Goal: Task Accomplishment & Management: Manage account settings

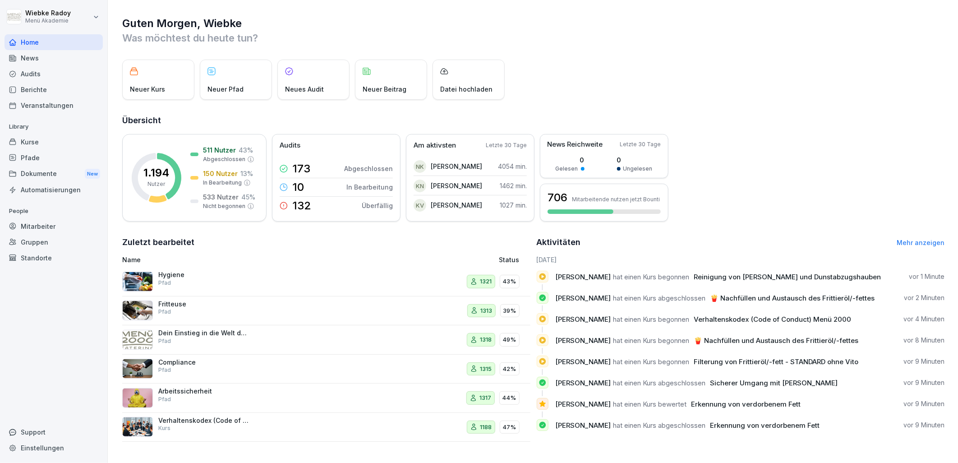
click at [51, 73] on div "Audits" at bounding box center [54, 74] width 98 height 16
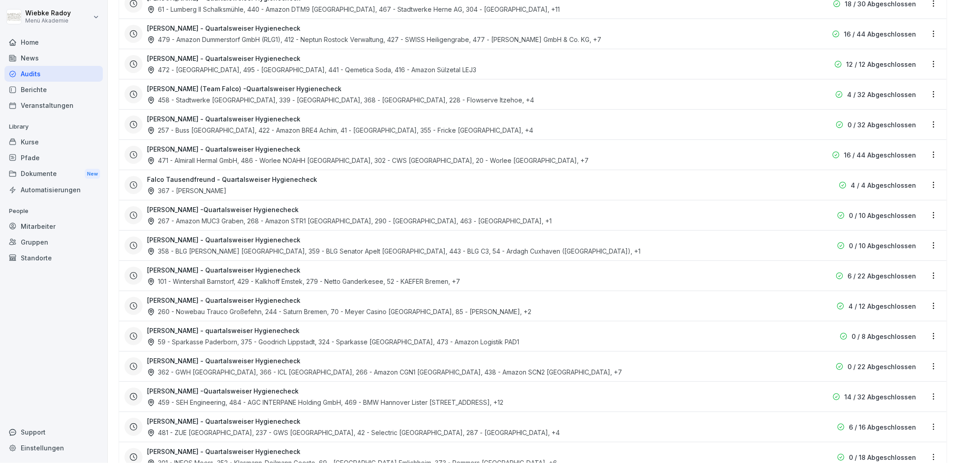
scroll to position [451, 0]
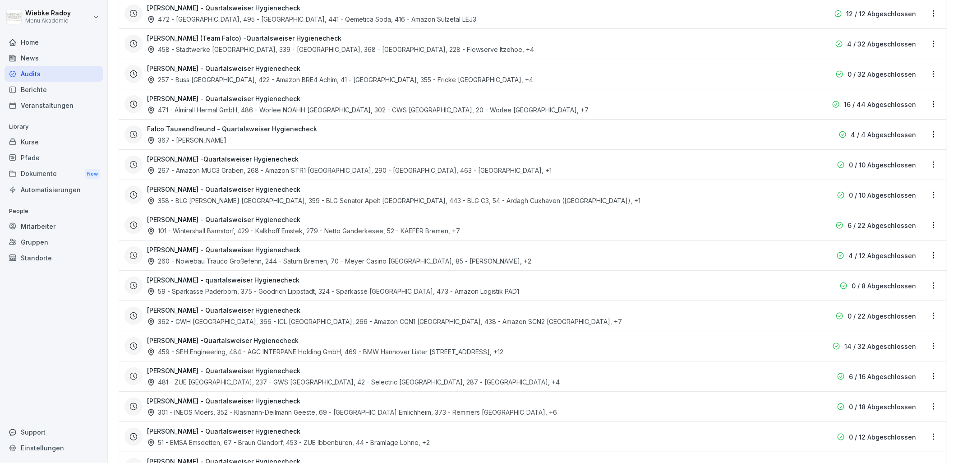
drag, startPoint x: 244, startPoint y: 317, endPoint x: 252, endPoint y: 316, distance: 7.3
click at [245, 317] on div "362 - GWH [GEOGRAPHIC_DATA], 366 - ICL [GEOGRAPHIC_DATA], 266 - Amazon CGN1 [GE…" at bounding box center [384, 321] width 475 height 9
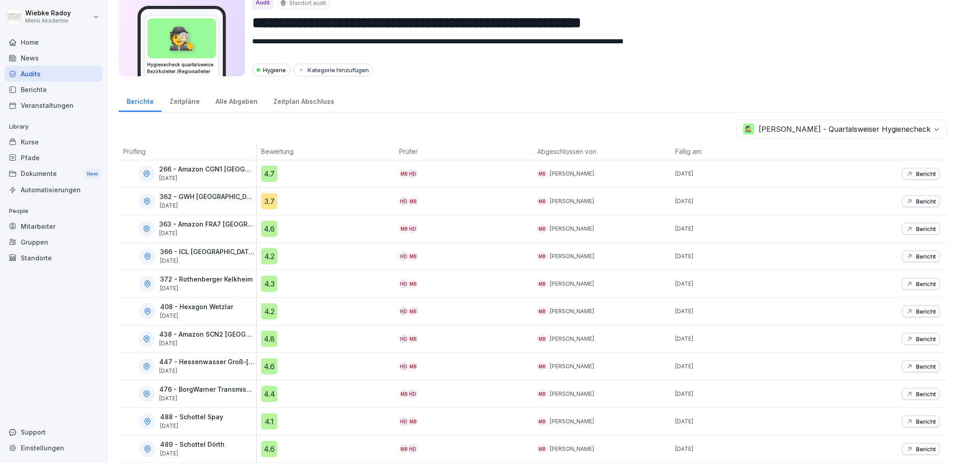
scroll to position [39, 0]
click at [271, 224] on div "4.6" at bounding box center [269, 228] width 16 height 16
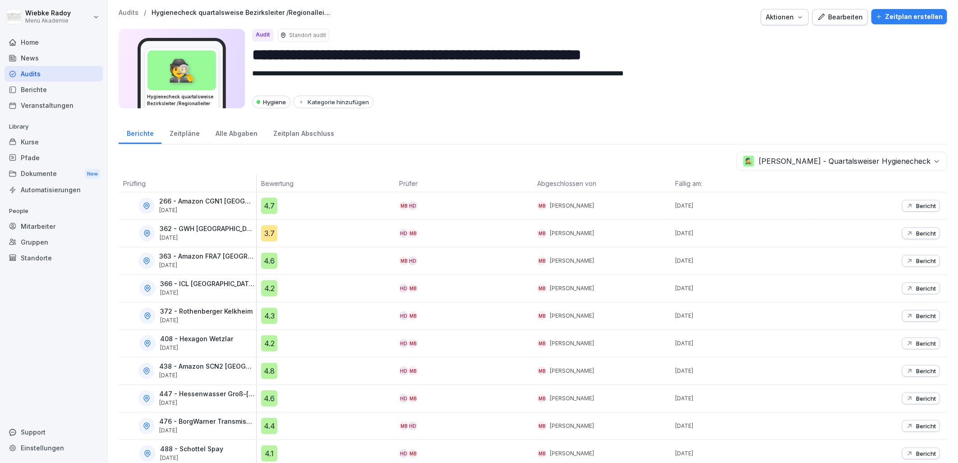
click at [272, 263] on div "4.6" at bounding box center [269, 261] width 16 height 16
click at [893, 19] on div "Zeitplan erstellen" at bounding box center [909, 17] width 67 height 10
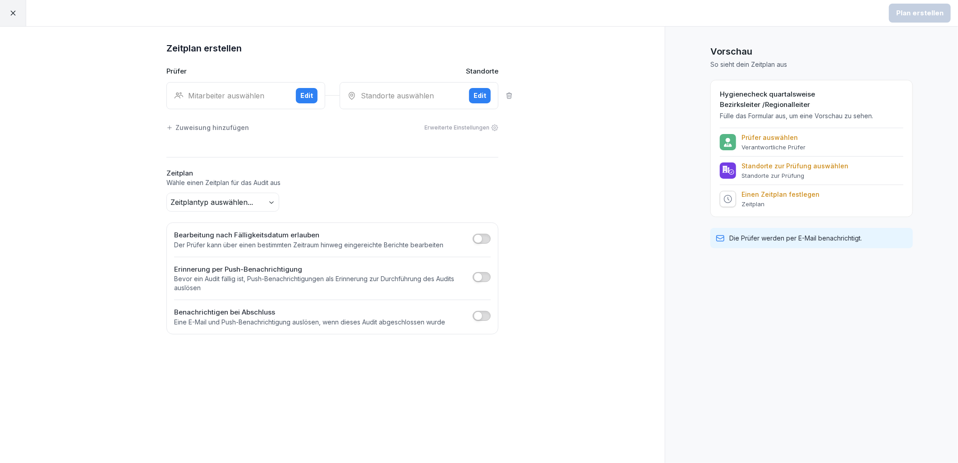
click at [316, 97] on button "Edit" at bounding box center [307, 95] width 22 height 15
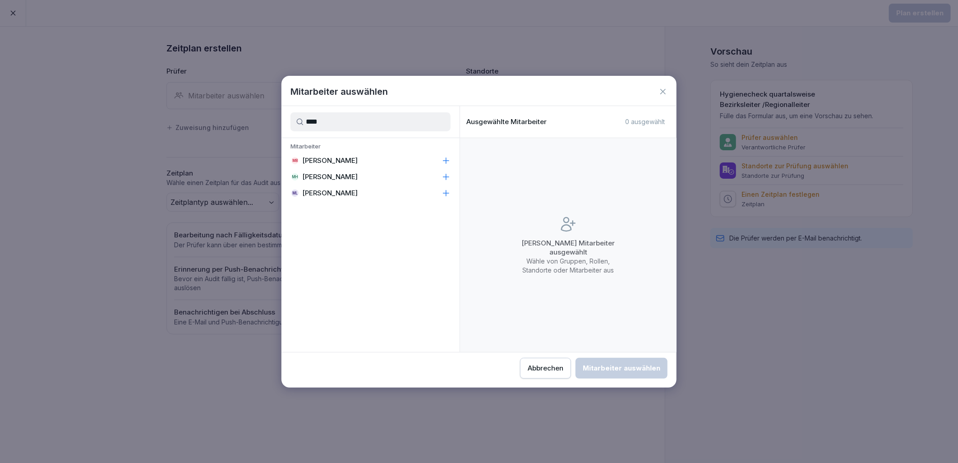
click at [349, 163] on div "MB [PERSON_NAME]" at bounding box center [370, 160] width 178 height 16
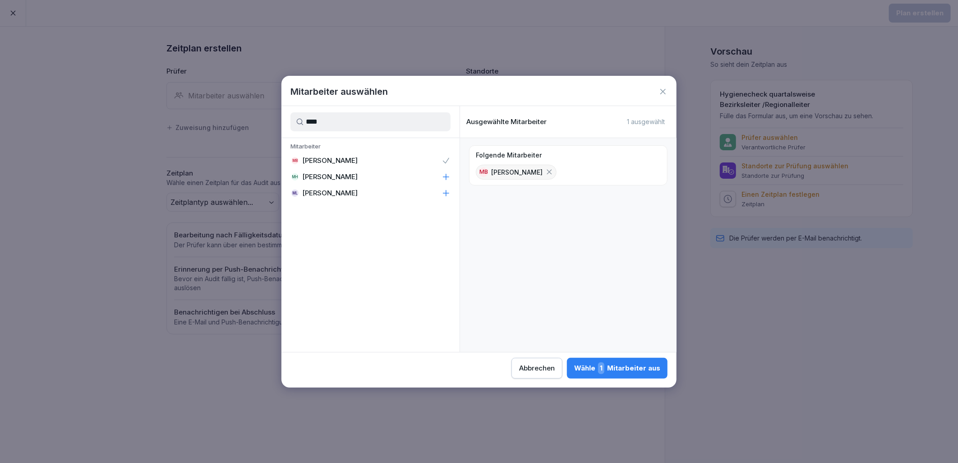
drag, startPoint x: 371, startPoint y: 125, endPoint x: 294, endPoint y: 125, distance: 77.1
click at [294, 125] on input "****" at bounding box center [370, 121] width 160 height 19
type input "****"
click at [358, 174] on div "HD [PERSON_NAME]" at bounding box center [370, 177] width 178 height 16
click at [636, 373] on div "Wähle 2 Mitarbeiter aus" at bounding box center [616, 368] width 87 height 12
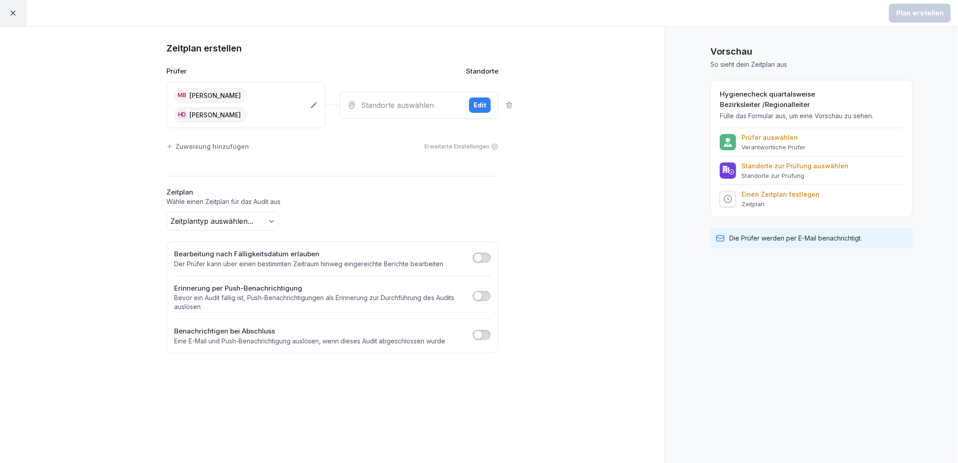
click at [477, 100] on div "Edit" at bounding box center [479, 105] width 13 height 10
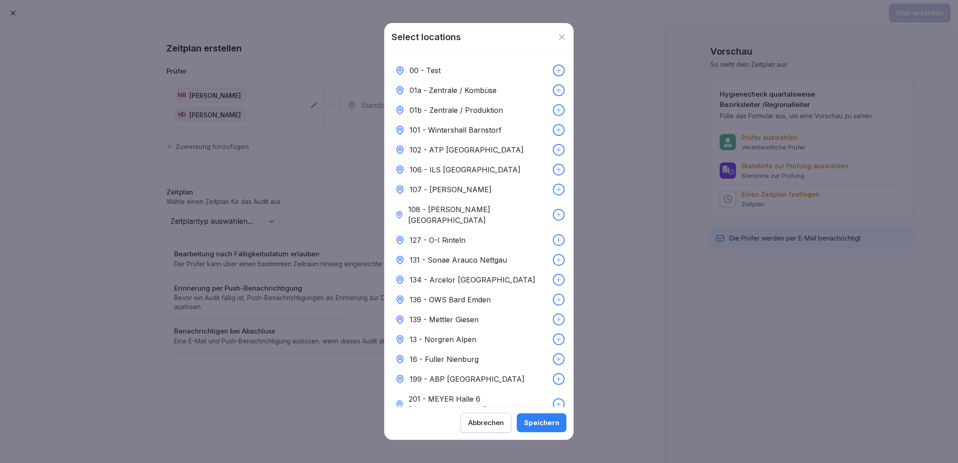
click at [473, 254] on p "131 - Sonae Arauco Nettgau" at bounding box center [457, 259] width 97 height 11
click at [554, 255] on div at bounding box center [559, 260] width 10 height 10
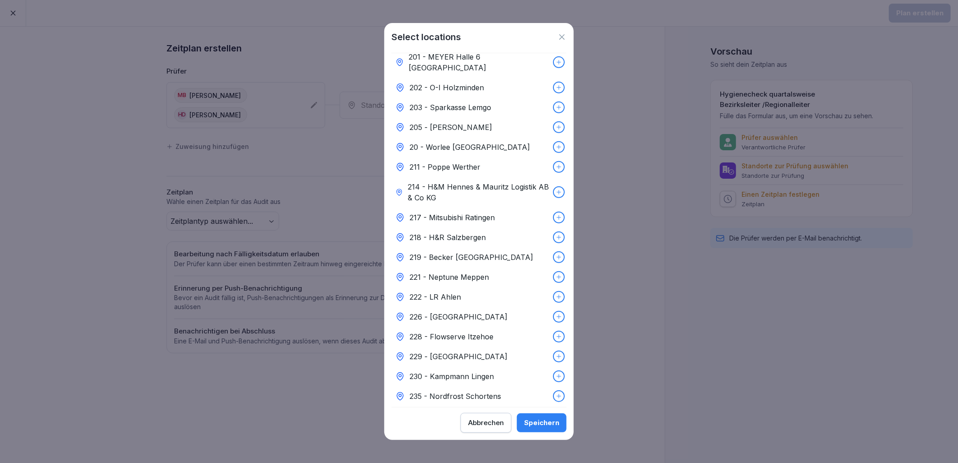
scroll to position [200, 0]
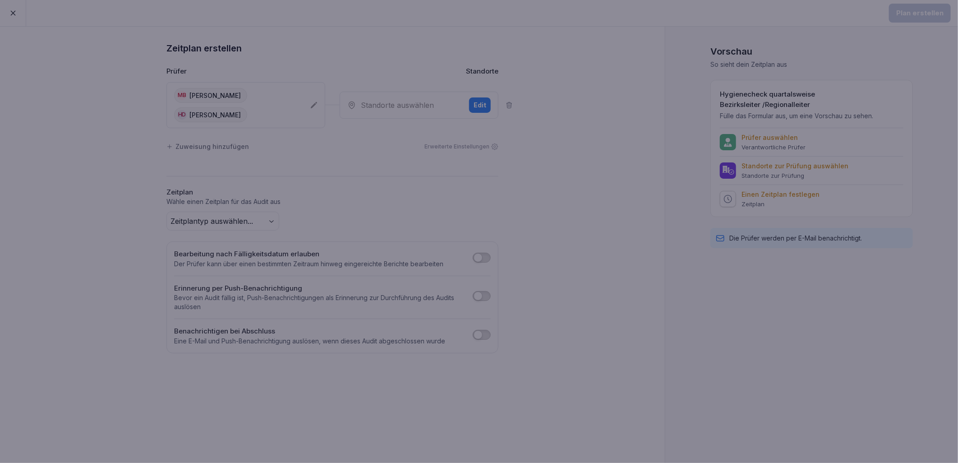
click at [675, 148] on div at bounding box center [479, 231] width 958 height 463
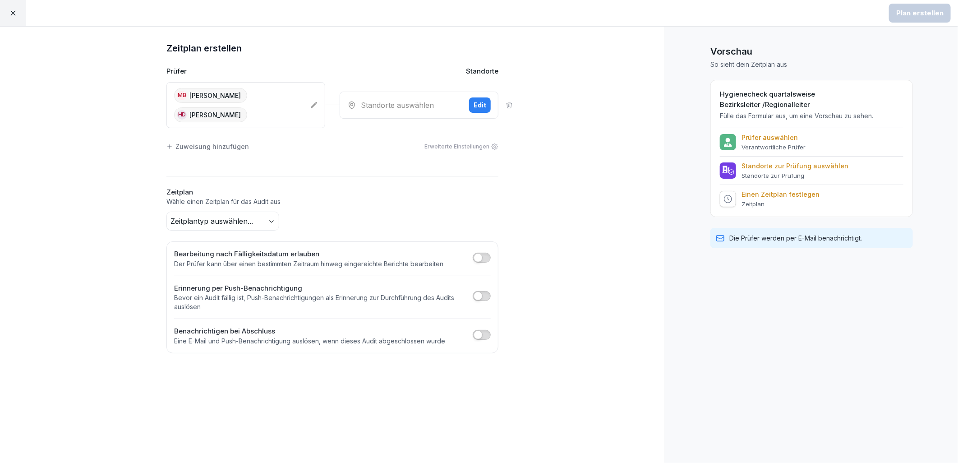
click at [477, 100] on div "Edit" at bounding box center [479, 105] width 13 height 10
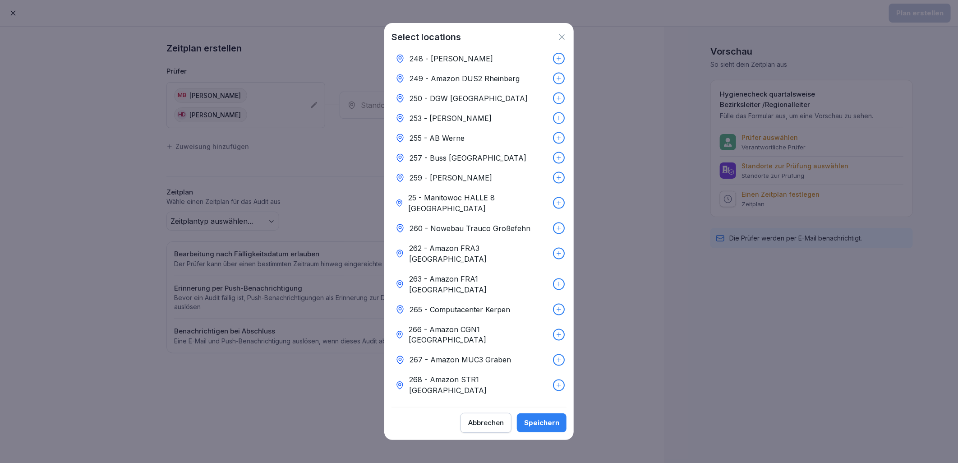
scroll to position [1909, 0]
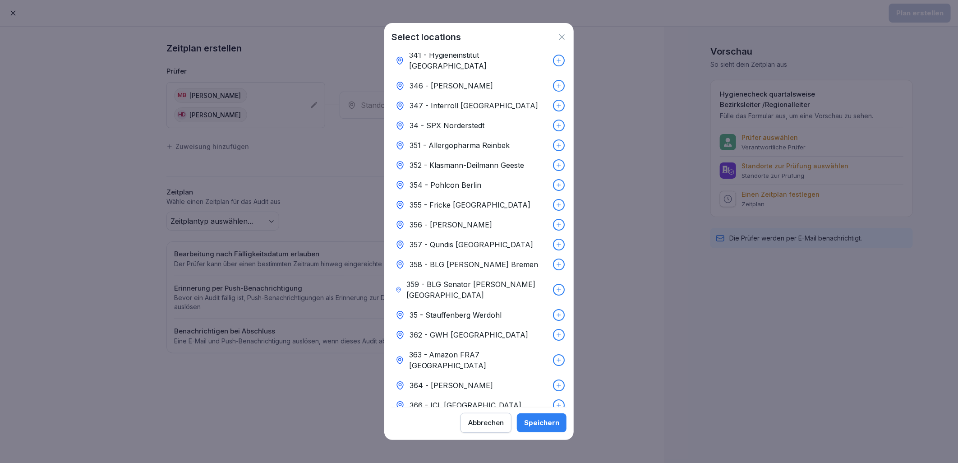
click at [504, 349] on p "363 - Amazon FRA7 [GEOGRAPHIC_DATA]" at bounding box center [479, 360] width 140 height 22
click at [551, 422] on div "Speichern" at bounding box center [541, 423] width 35 height 10
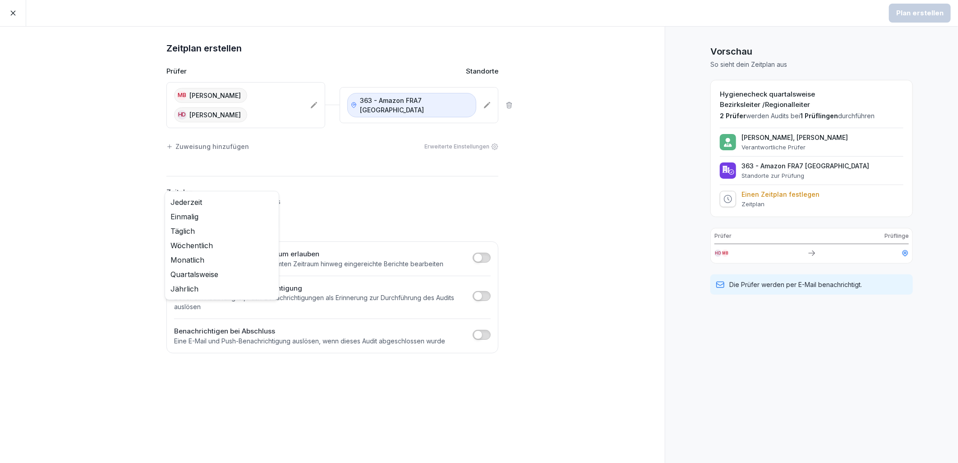
click at [256, 204] on body "Plan erstellen Zeitplan erstellen Prüfer Standorte MB [PERSON_NAME] HD [PERSON_…" at bounding box center [479, 231] width 958 height 463
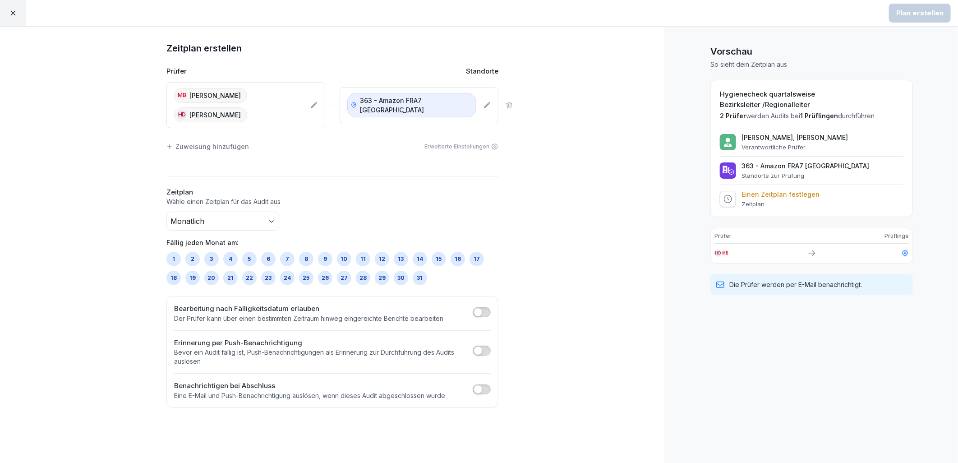
click at [369, 188] on div "Zeitplan Wähle einen Zeitplan für das Audit aus Monatlich Fällig jeden Monat am…" at bounding box center [332, 236] width 332 height 98
click at [247, 271] on div "22" at bounding box center [249, 278] width 14 height 14
click at [268, 271] on div "23" at bounding box center [268, 278] width 14 height 14
click at [483, 307] on button "button" at bounding box center [482, 312] width 18 height 10
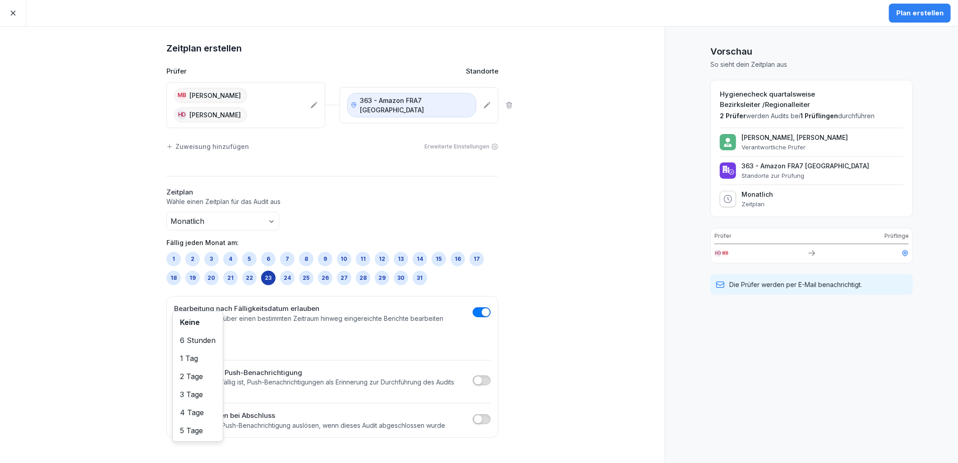
click at [185, 324] on body "Plan erstellen Zeitplan erstellen Prüfer Standorte MB [PERSON_NAME] HD [PERSON_…" at bounding box center [479, 231] width 958 height 463
drag, startPoint x: 188, startPoint y: 376, endPoint x: 247, endPoint y: 367, distance: 59.7
click at [522, 344] on div "Zeitplan erstellen Prüfer Standorte MB [PERSON_NAME] HD [PERSON_NAME] 363 - Ama…" at bounding box center [332, 245] width 665 height 436
click at [476, 376] on span "button" at bounding box center [477, 380] width 9 height 9
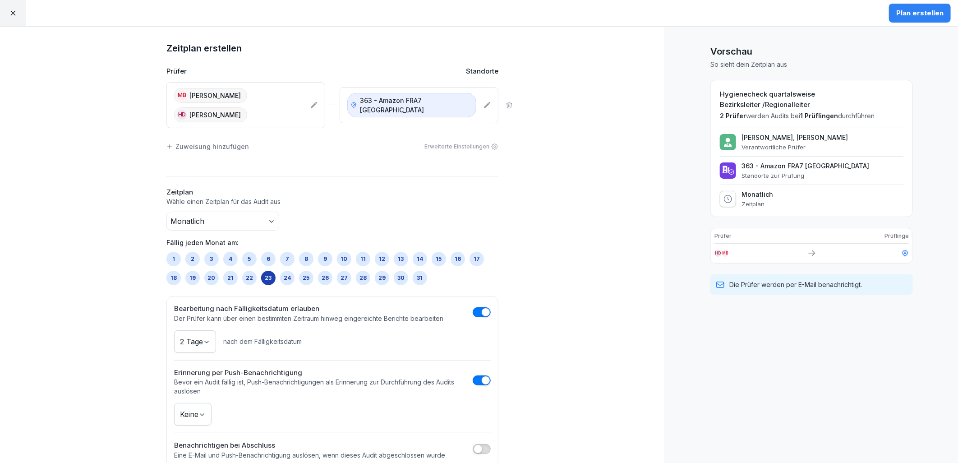
click at [196, 394] on body "Plan erstellen Zeitplan erstellen Prüfer Standorte MB [PERSON_NAME] HD [PERSON_…" at bounding box center [479, 231] width 958 height 463
click at [553, 375] on div "Zeitplan erstellen Prüfer Standorte MB [PERSON_NAME] HD [PERSON_NAME] 363 - Ama…" at bounding box center [332, 254] width 665 height 455
click at [484, 444] on button "button" at bounding box center [482, 449] width 18 height 10
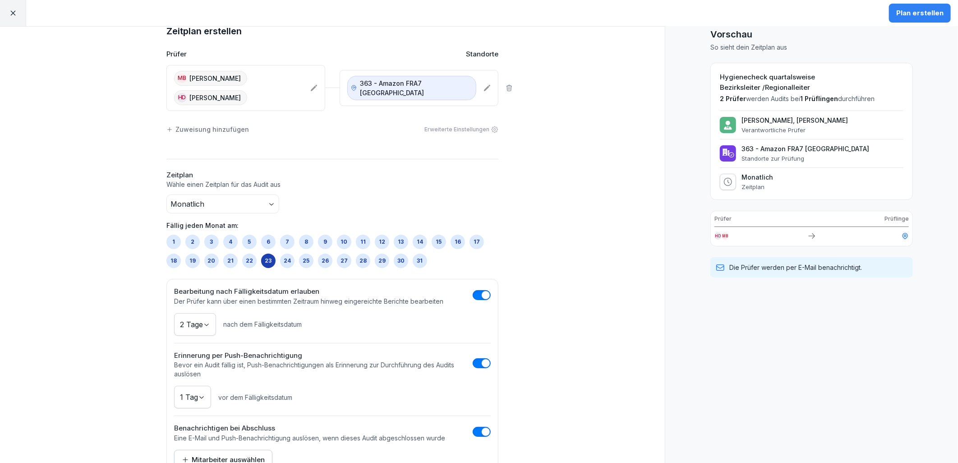
scroll to position [26, 0]
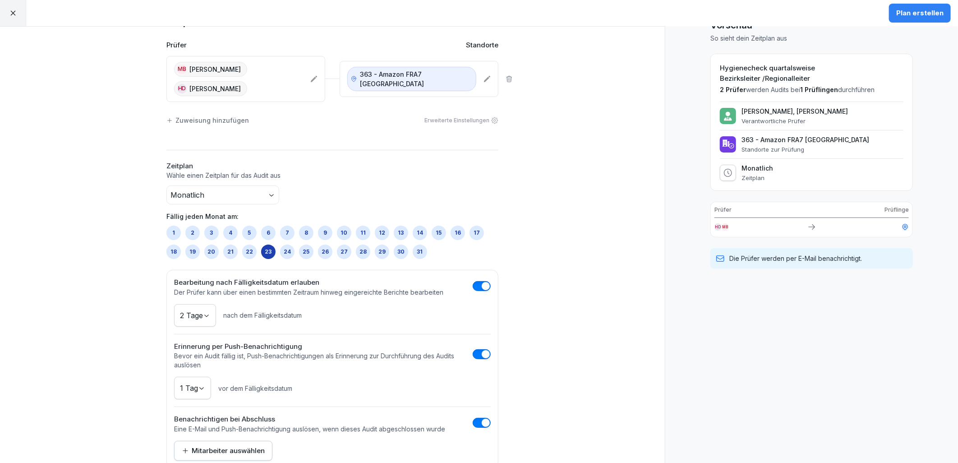
click at [251, 441] on button "Mitarbeiter auswählen" at bounding box center [223, 451] width 98 height 20
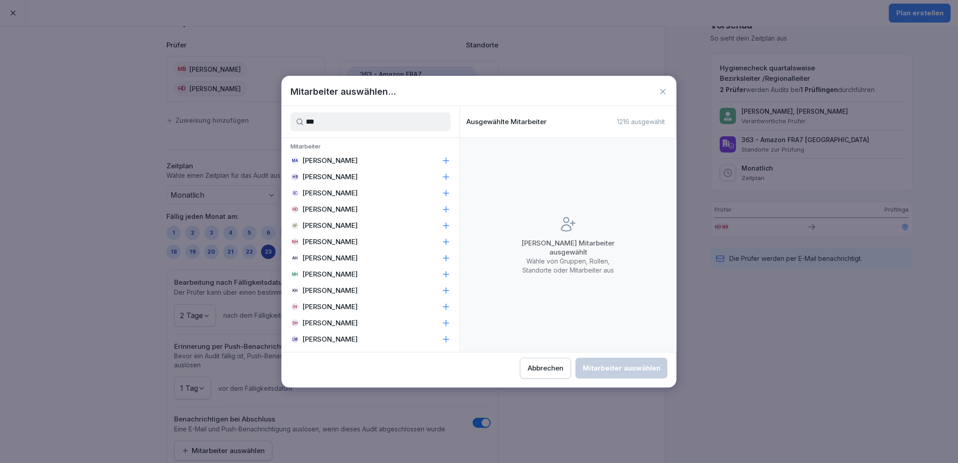
click at [349, 214] on div "HD [PERSON_NAME]" at bounding box center [370, 209] width 178 height 16
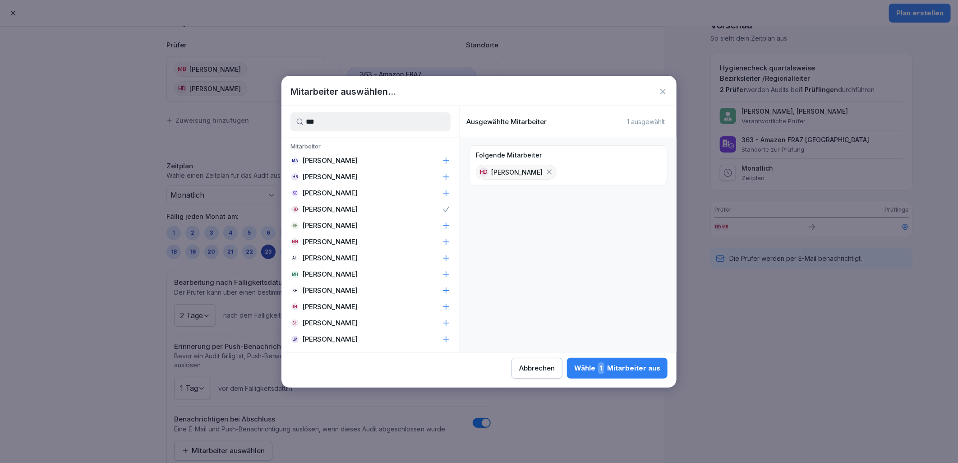
drag, startPoint x: 345, startPoint y: 123, endPoint x: 269, endPoint y: 118, distance: 76.8
click at [269, 118] on body "Plan erstellen Zeitplan erstellen Prüfer Standorte MB [PERSON_NAME] HD [PERSON_…" at bounding box center [479, 231] width 958 height 463
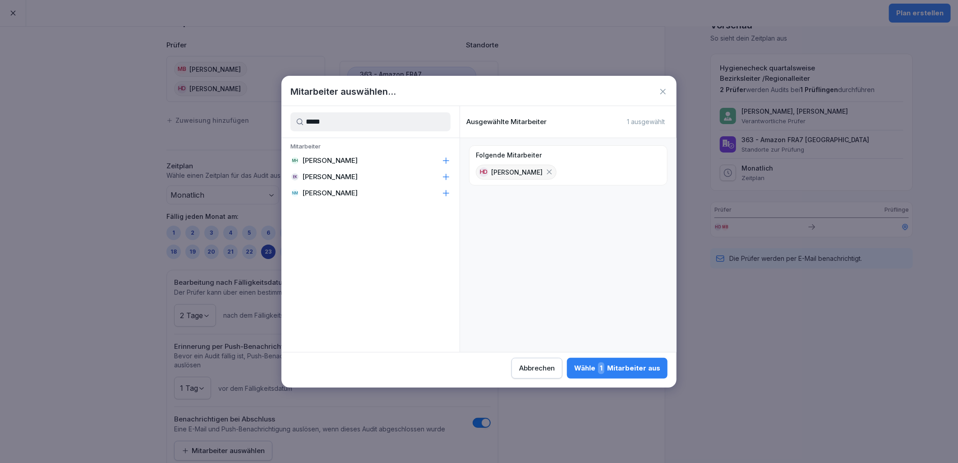
click at [345, 156] on p "[PERSON_NAME]" at bounding box center [329, 160] width 55 height 9
drag, startPoint x: 312, startPoint y: 119, endPoint x: 282, endPoint y: 116, distance: 29.8
click at [284, 116] on div "*****" at bounding box center [370, 122] width 178 height 32
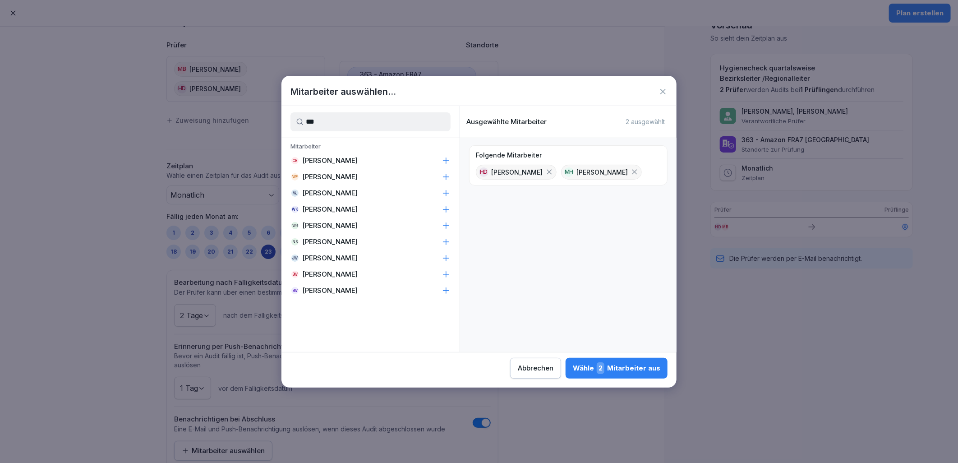
type input "***"
click at [369, 224] on div "WR [PERSON_NAME]" at bounding box center [370, 225] width 178 height 16
drag, startPoint x: 615, startPoint y: 372, endPoint x: 620, endPoint y: 372, distance: 5.0
click at [615, 372] on div "Wähle 3 Mitarbeiter aus" at bounding box center [616, 368] width 87 height 12
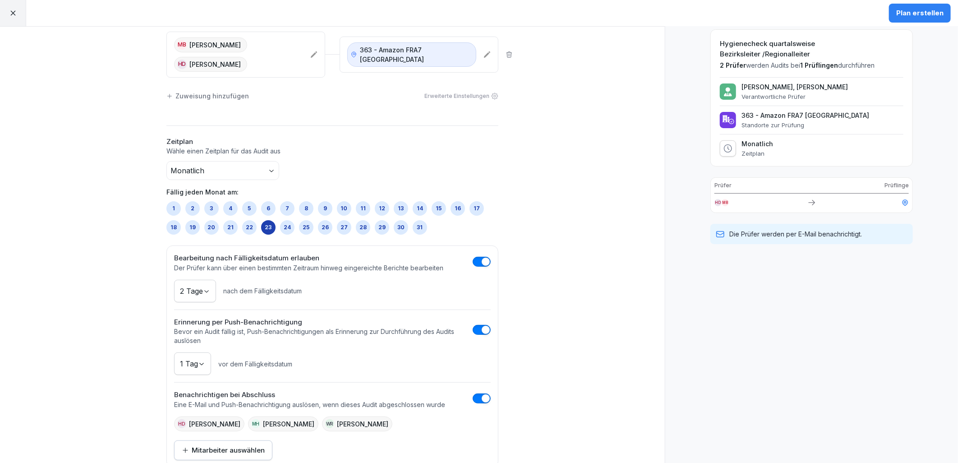
scroll to position [0, 0]
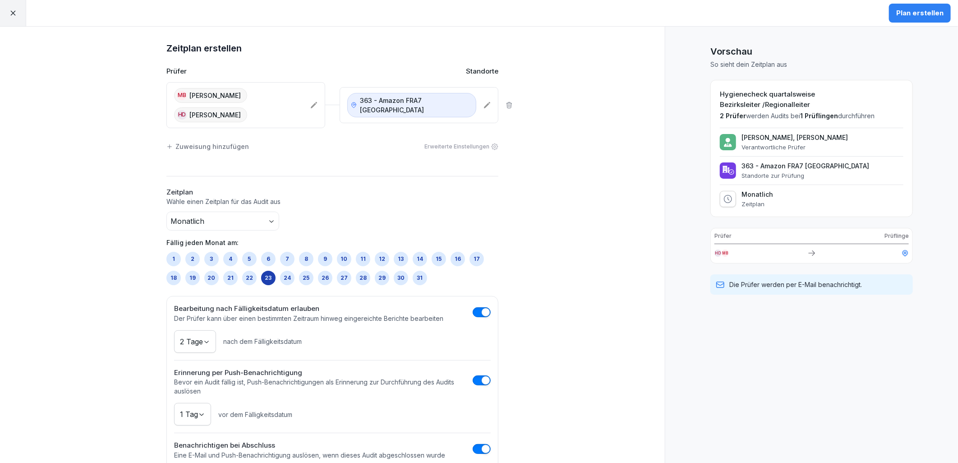
click at [265, 197] on body "Plan erstellen Zeitplan erstellen Prüfer Standorte MB [PERSON_NAME] HD [PERSON_…" at bounding box center [479, 231] width 958 height 463
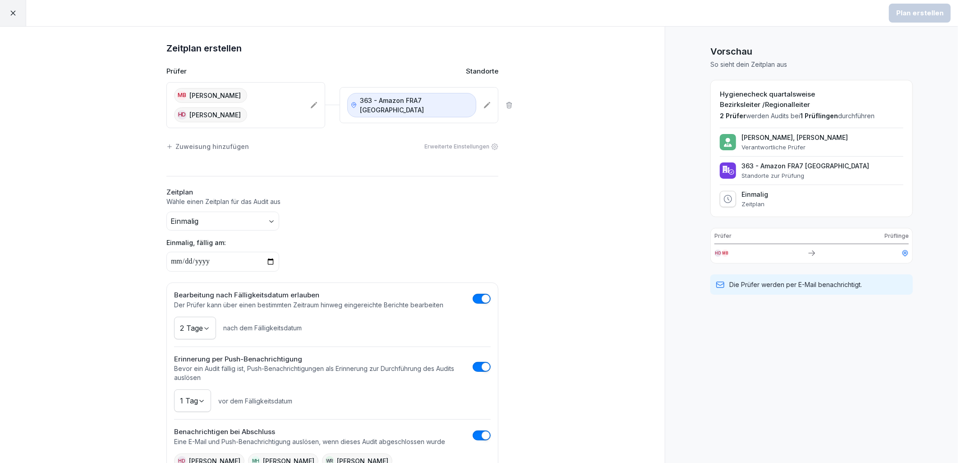
click at [271, 200] on body "Plan erstellen Zeitplan erstellen Prüfer Standorte MB [PERSON_NAME] HD [PERSON_…" at bounding box center [479, 231] width 958 height 463
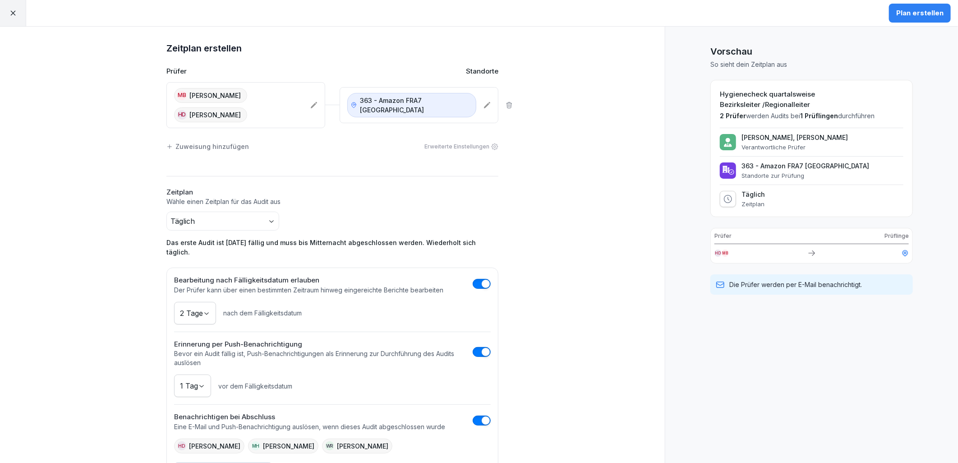
click at [266, 201] on body "Plan erstellen Zeitplan erstellen Prüfer Standorte MB [PERSON_NAME] HD [PERSON_…" at bounding box center [479, 231] width 958 height 463
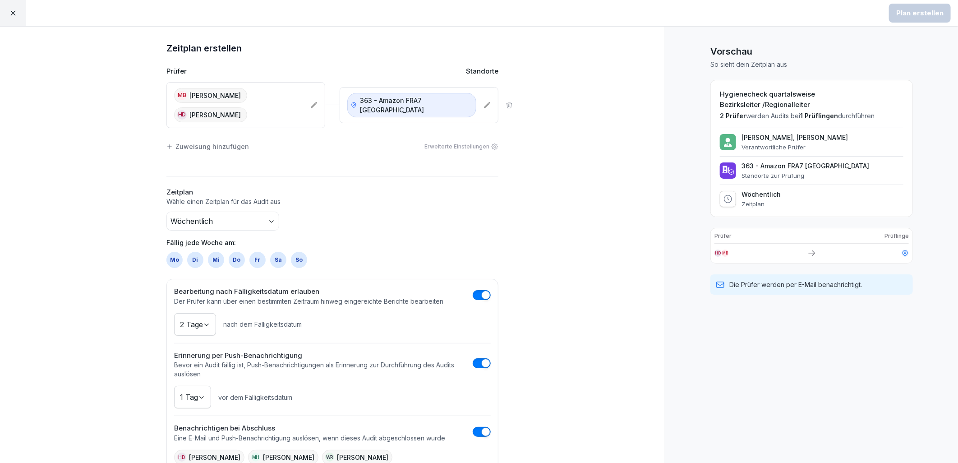
click at [265, 194] on body "Plan erstellen Zeitplan erstellen Prüfer Standorte MB [PERSON_NAME] HD [PERSON_…" at bounding box center [479, 231] width 958 height 463
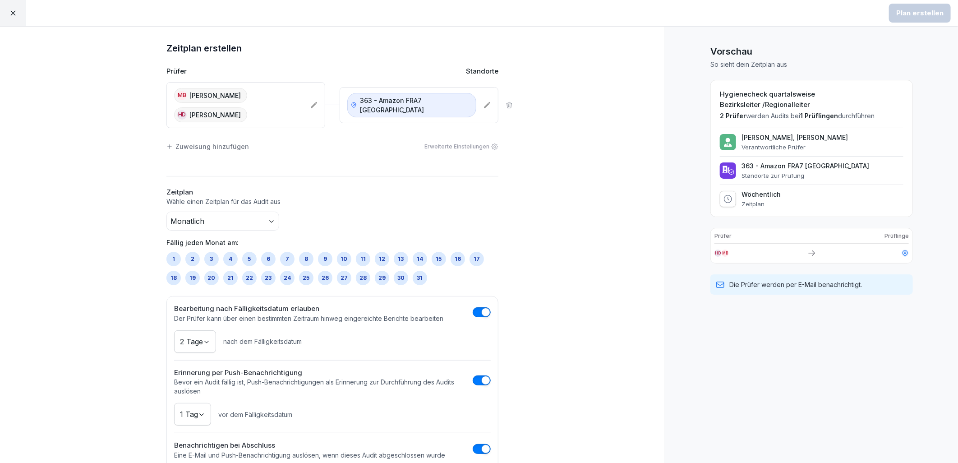
click at [262, 271] on div "23" at bounding box center [268, 278] width 14 height 14
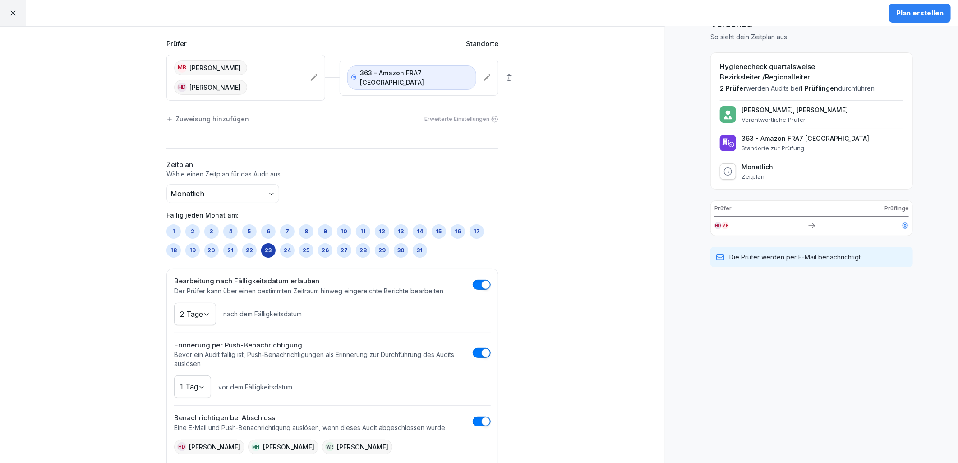
scroll to position [51, 0]
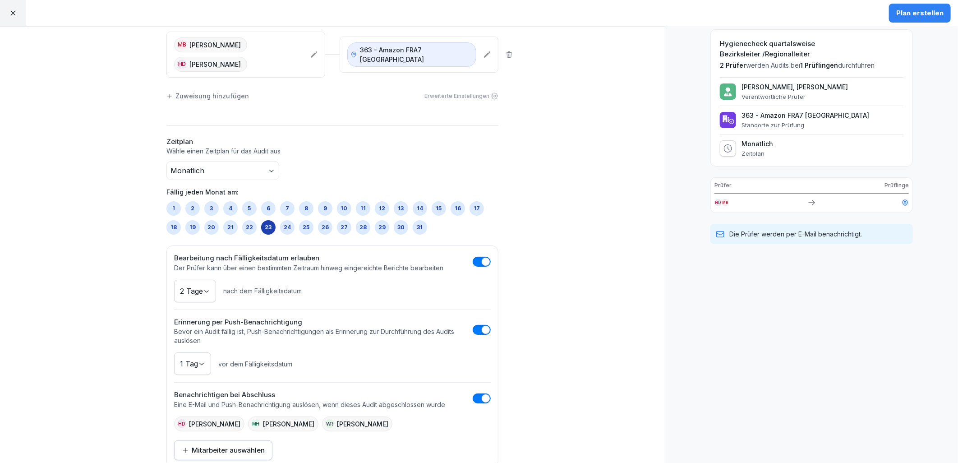
click at [236, 440] on button "Mitarbeiter auswählen" at bounding box center [223, 450] width 98 height 20
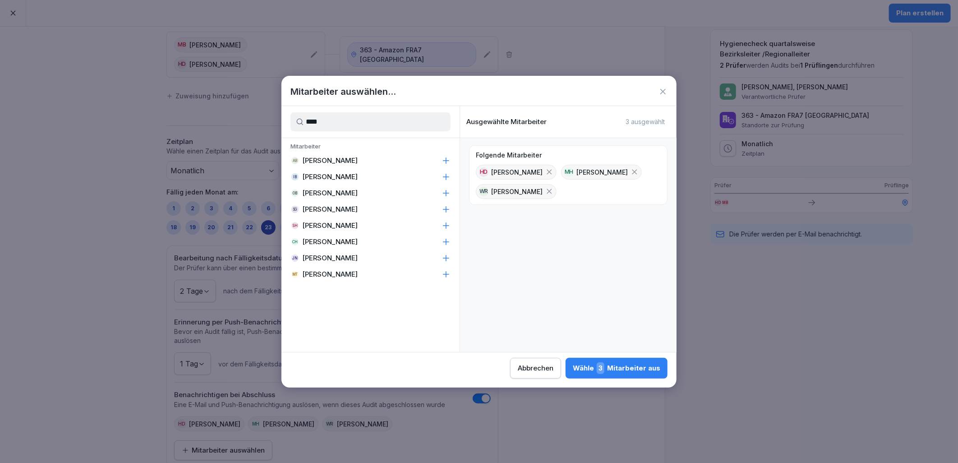
type input "****"
click at [357, 189] on div "OB [PERSON_NAME]" at bounding box center [370, 193] width 178 height 16
drag, startPoint x: 333, startPoint y: 115, endPoint x: 285, endPoint y: 116, distance: 48.3
click at [288, 116] on div "****" at bounding box center [370, 122] width 178 height 32
type input "*"
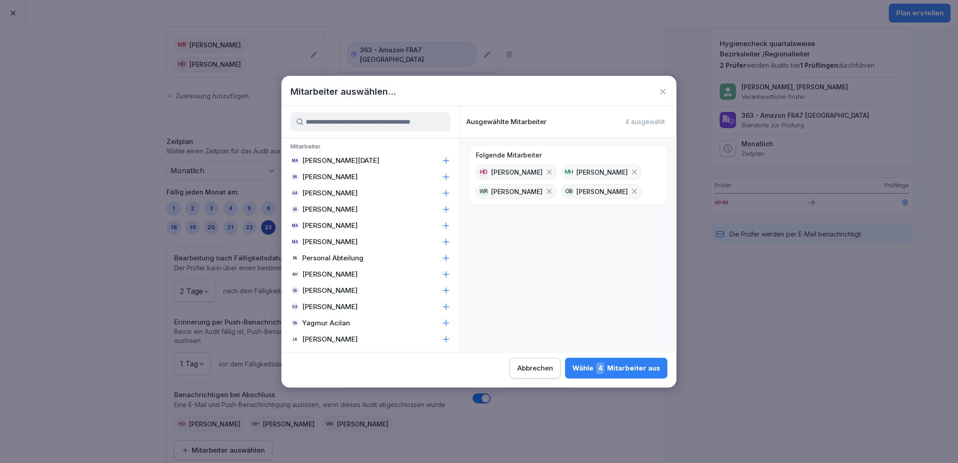
click at [630, 192] on icon at bounding box center [634, 191] width 8 height 8
click at [629, 366] on div "Wähle 3 Mitarbeiter aus" at bounding box center [616, 368] width 87 height 12
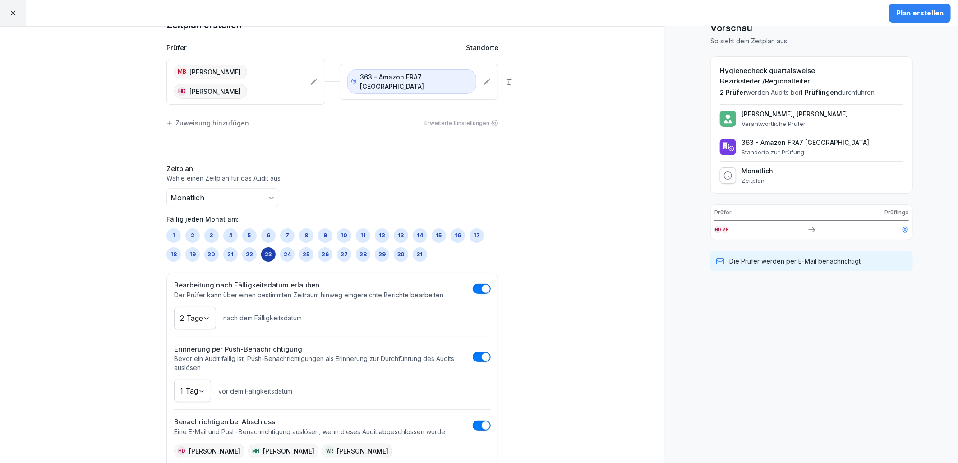
scroll to position [0, 0]
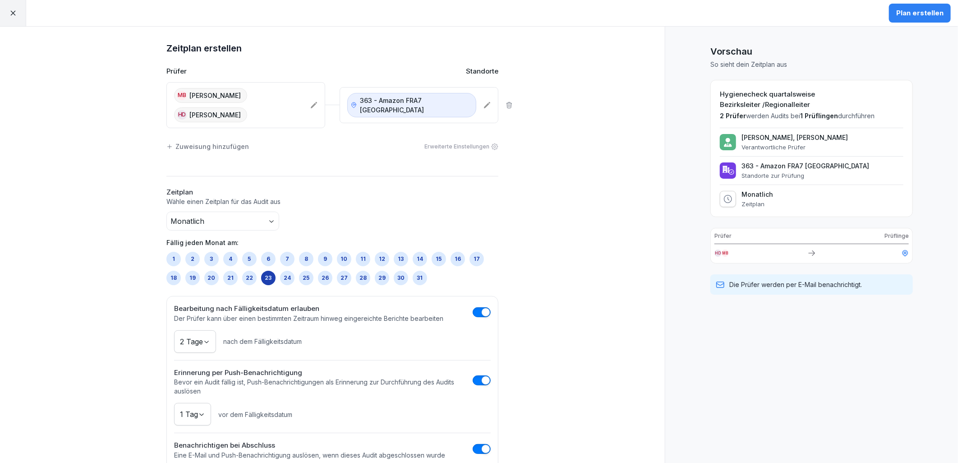
click at [925, 4] on button "Plan erstellen" at bounding box center [920, 13] width 62 height 19
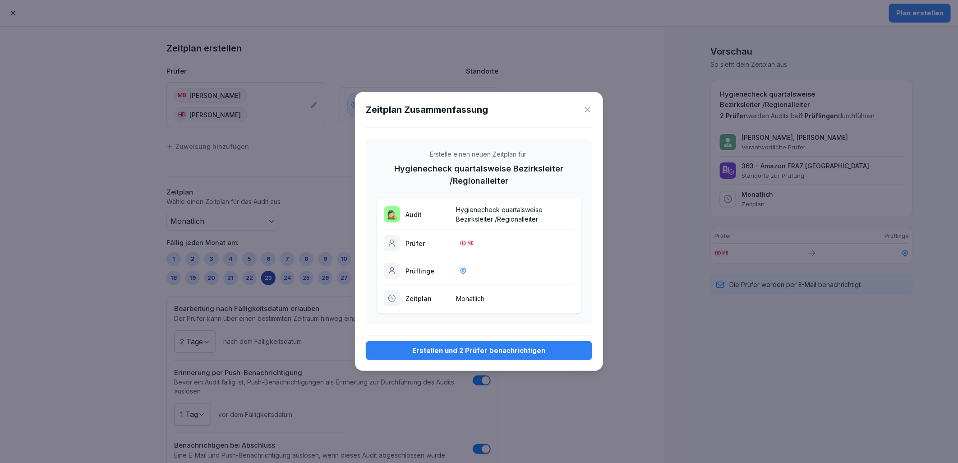
click at [576, 347] on div "Erstellen und 2 Prüfer benachrichtigen" at bounding box center [479, 350] width 212 height 10
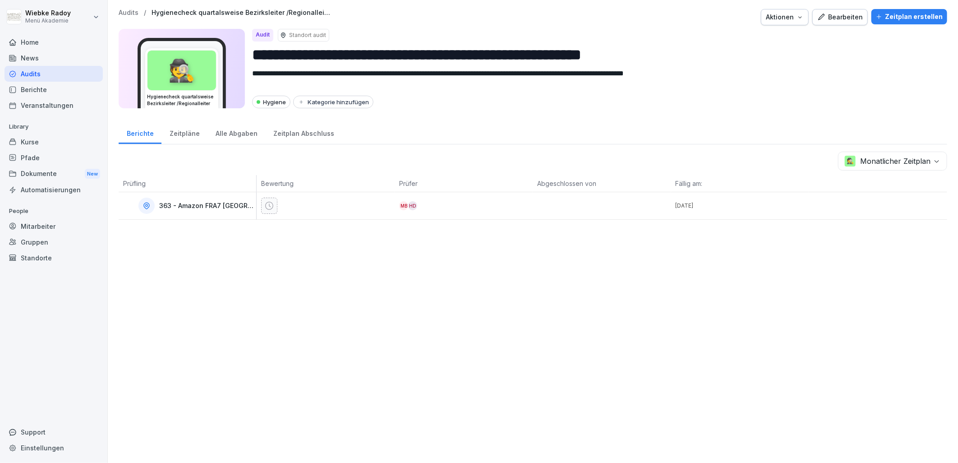
click at [184, 137] on div "Zeitpläne" at bounding box center [184, 132] width 46 height 23
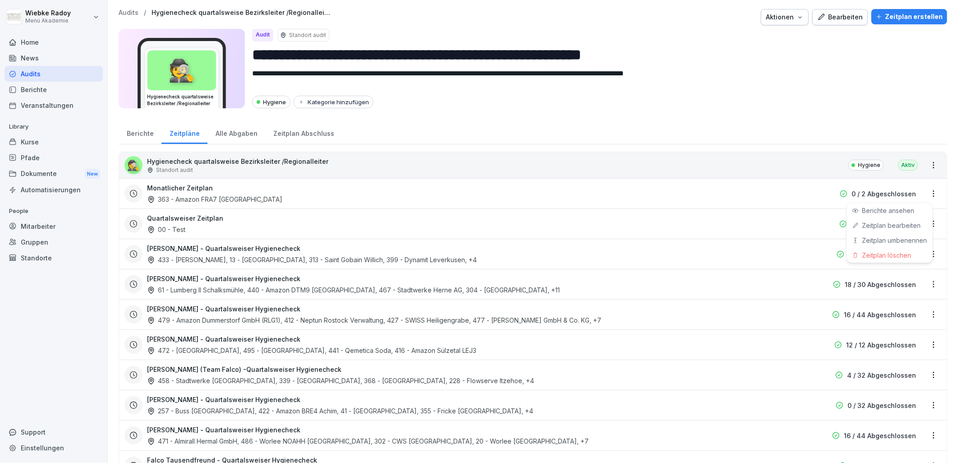
click at [927, 193] on html "**********" at bounding box center [479, 231] width 958 height 463
click at [225, 188] on html "**********" at bounding box center [479, 231] width 958 height 463
click at [259, 194] on div "Monatlicher Zeitplan 363 - Amazon FRA7 [GEOGRAPHIC_DATA]" at bounding box center [475, 193] width 656 height 21
click at [926, 195] on html "**********" at bounding box center [479, 231] width 958 height 463
click at [916, 238] on div "Zeitplan umbenennen" at bounding box center [890, 240] width 86 height 15
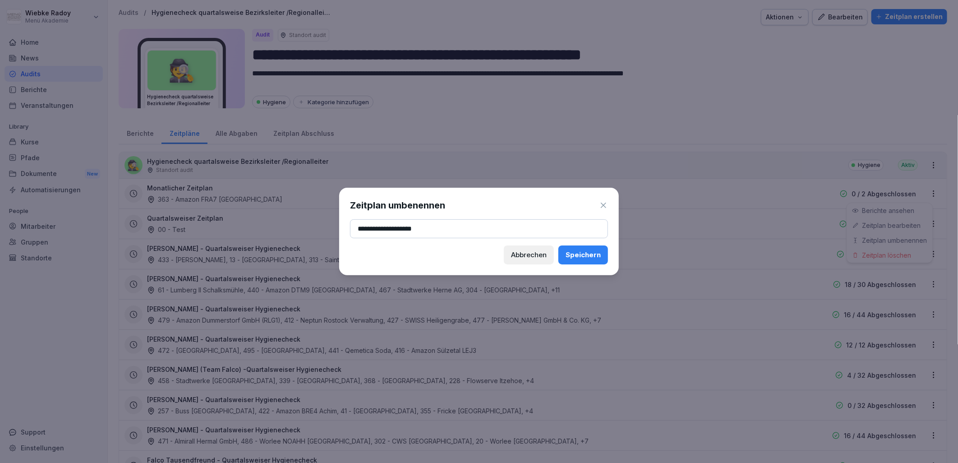
click at [426, 228] on input "**********" at bounding box center [479, 228] width 258 height 19
drag, startPoint x: 427, startPoint y: 228, endPoint x: 396, endPoint y: 228, distance: 31.1
click at [396, 228] on input "**********" at bounding box center [479, 228] width 258 height 19
type input "**********"
click at [569, 250] on div "Speichern" at bounding box center [582, 255] width 35 height 10
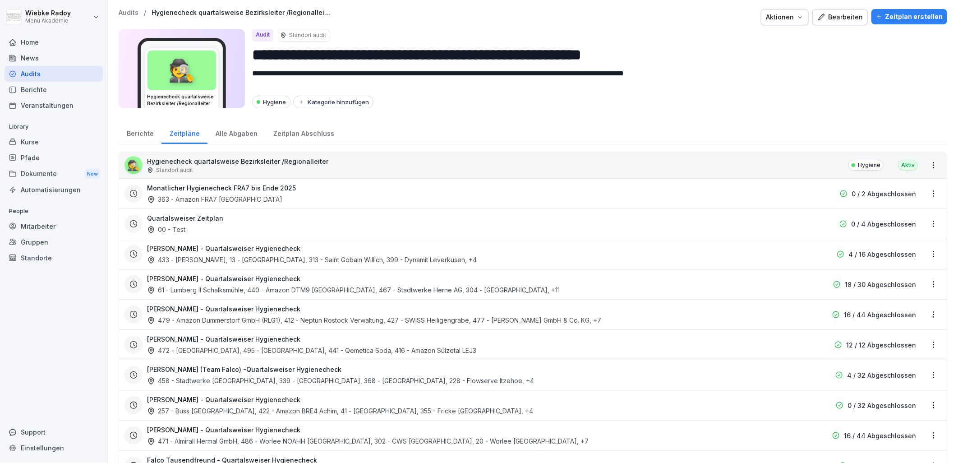
click at [418, 250] on html "**********" at bounding box center [479, 231] width 958 height 463
click at [432, 234] on div "Quartalsweiser Zeitplan 00 - Test 0 / 4 Abgeschlossen" at bounding box center [532, 223] width 827 height 30
